Goal: Task Accomplishment & Management: Manage account settings

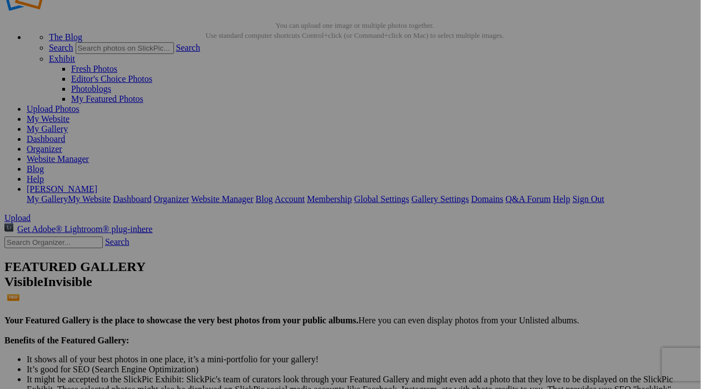
scroll to position [38, 0]
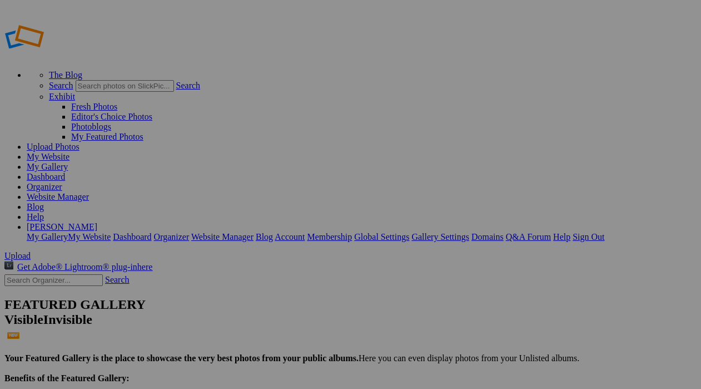
scroll to position [38, 0]
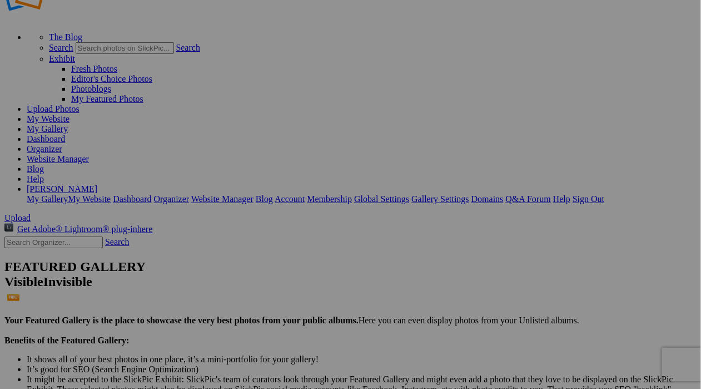
type input "09212025IronPigs"
